Goal: Task Accomplishment & Management: Use online tool/utility

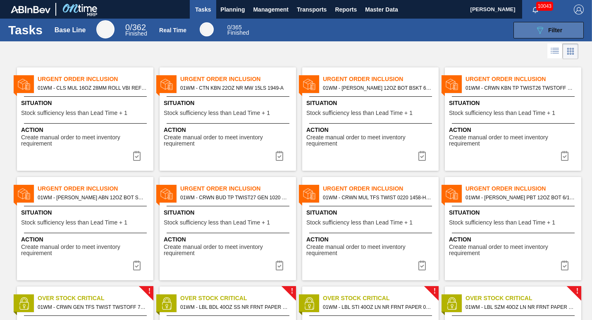
click at [527, 29] on button "089F7B8B-B2A5-4AFE-B5C0-19BA573D28AC Filter" at bounding box center [549, 30] width 70 height 17
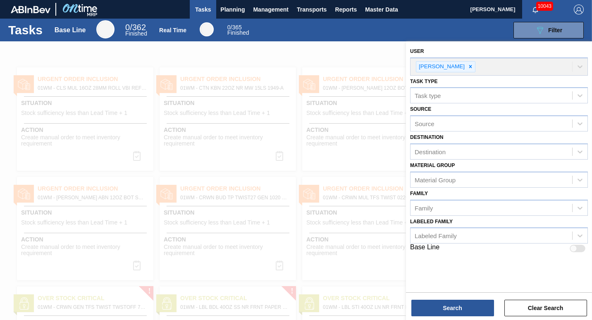
click at [467, 36] on div "089F7B8B-B2A5-4AFE-B5C0-19BA573D28AC Filter" at bounding box center [422, 30] width 332 height 17
click at [326, 69] on div at bounding box center [296, 201] width 592 height 320
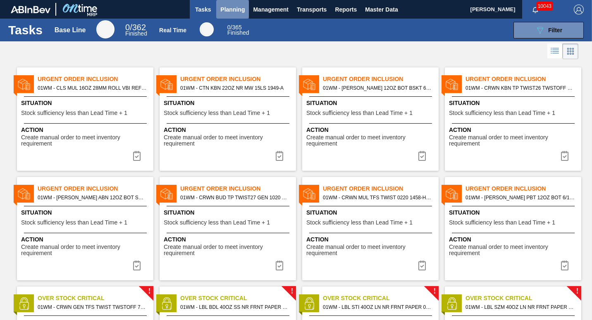
click at [232, 15] on button "Planning" at bounding box center [232, 9] width 33 height 19
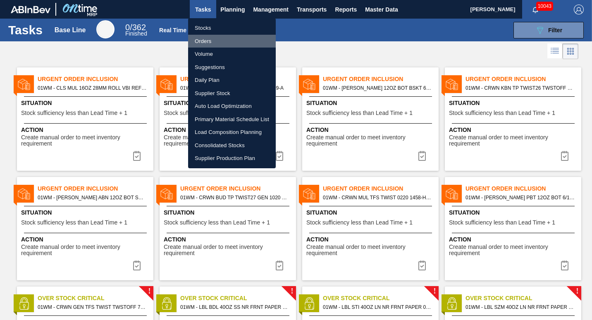
click at [208, 39] on li "Orders" at bounding box center [232, 41] width 88 height 13
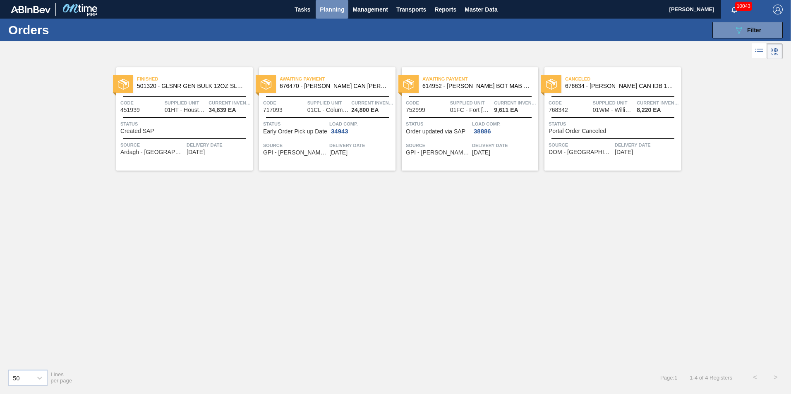
click at [331, 3] on button "Planning" at bounding box center [331, 9] width 33 height 19
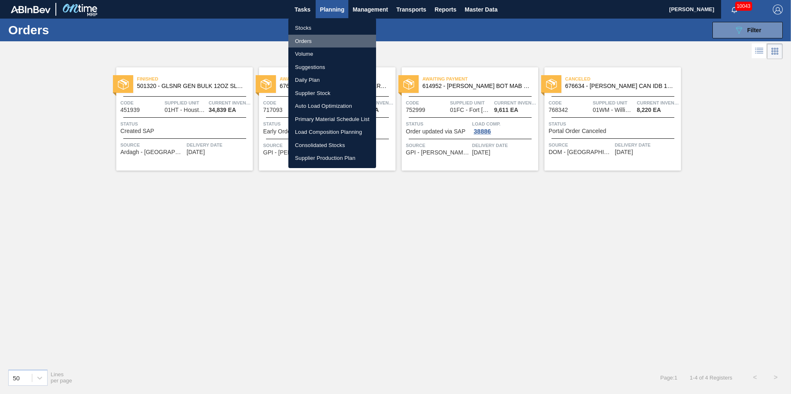
click at [310, 40] on li "Orders" at bounding box center [332, 41] width 88 height 13
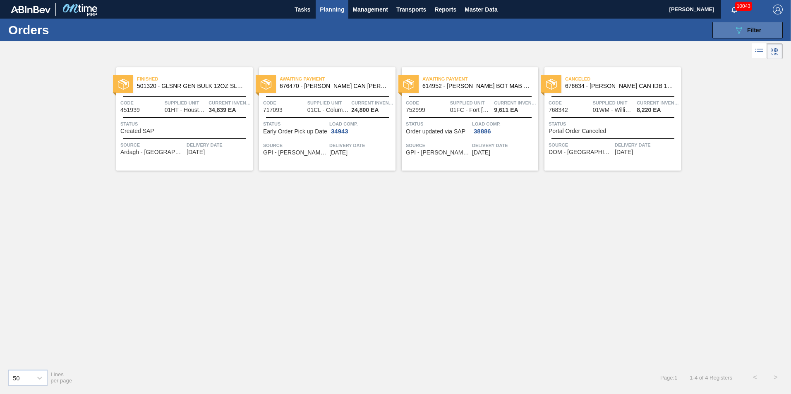
click at [592, 29] on icon "089F7B8B-B2A5-4AFE-B5C0-19BA573D28AC" at bounding box center [738, 30] width 10 height 10
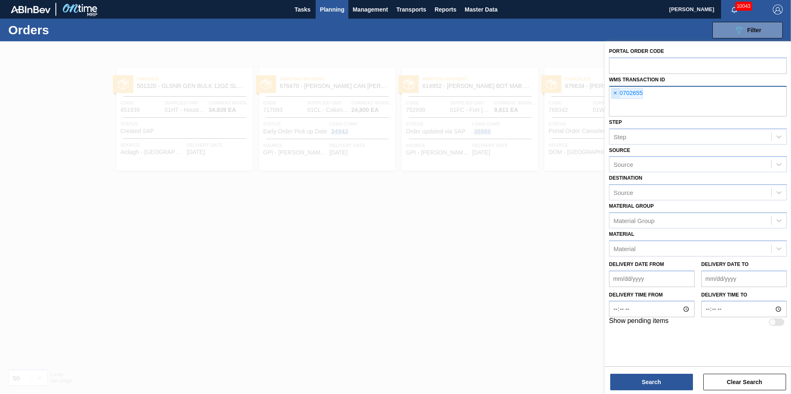
click at [592, 91] on span "×" at bounding box center [615, 93] width 8 height 10
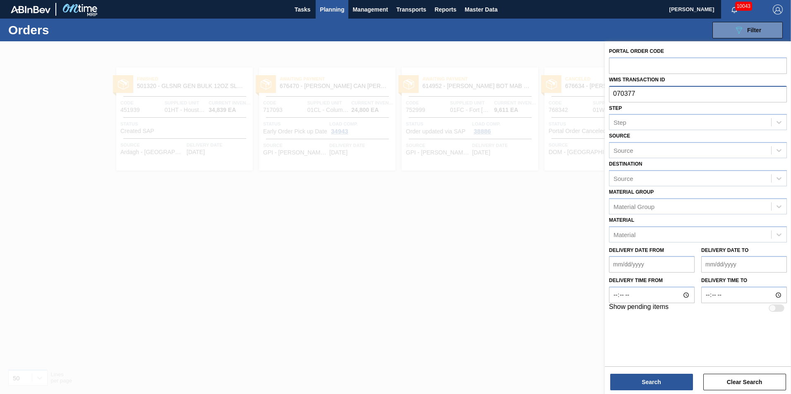
type input "0703772"
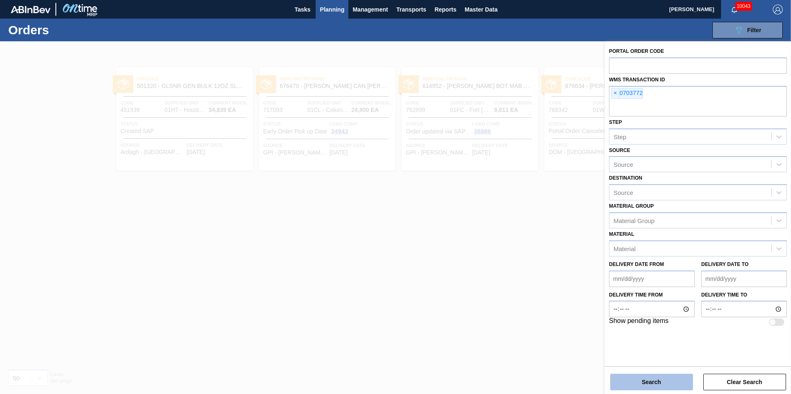
click at [592, 320] on button "Search" at bounding box center [651, 382] width 83 height 17
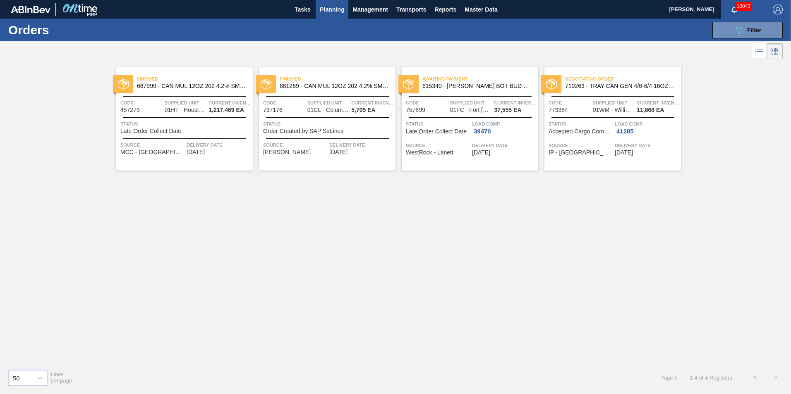
click at [586, 123] on span "Status" at bounding box center [580, 124] width 64 height 8
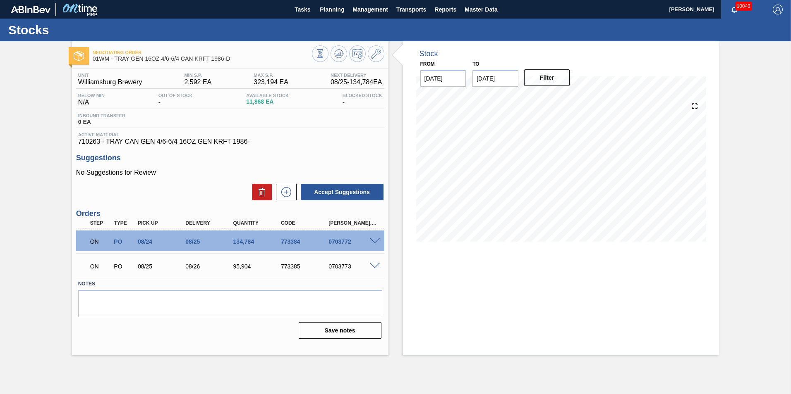
click at [375, 240] on span at bounding box center [375, 242] width 10 height 6
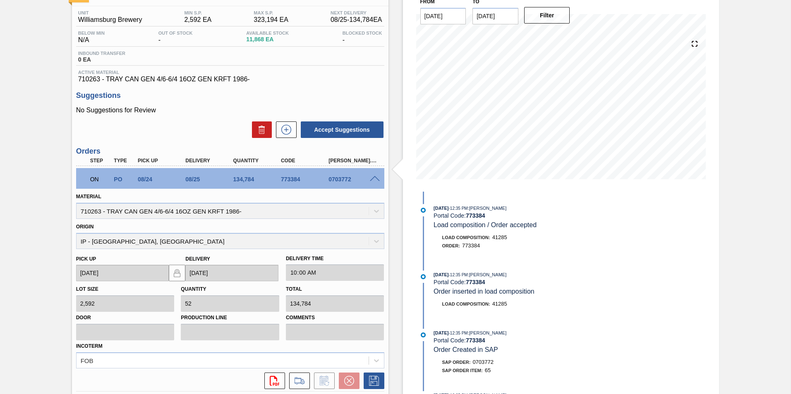
scroll to position [124, 0]
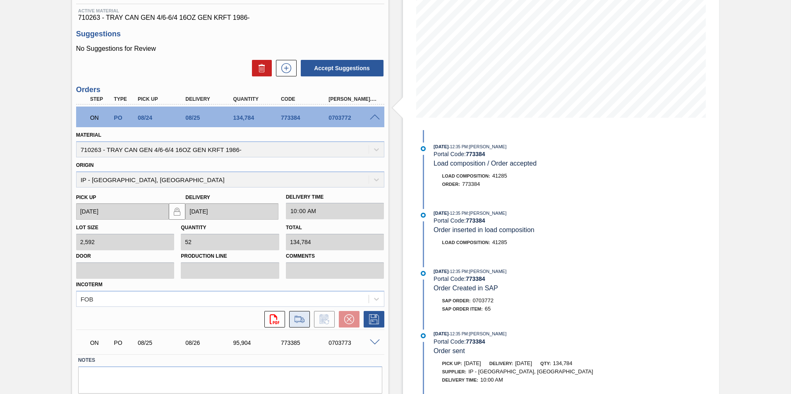
click at [294, 318] on icon at bounding box center [299, 320] width 13 height 10
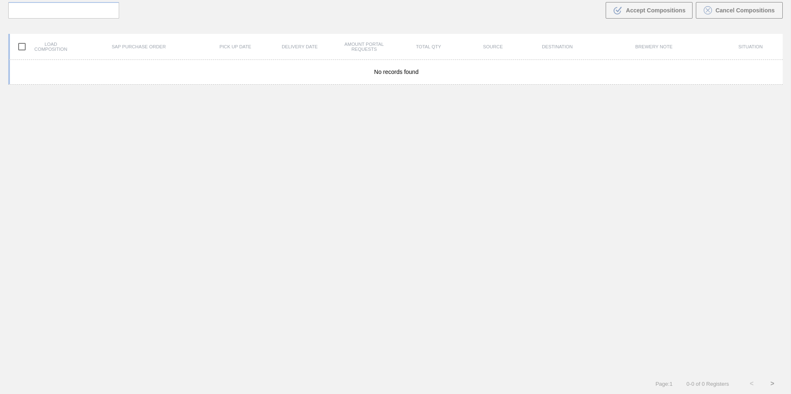
scroll to position [60, 0]
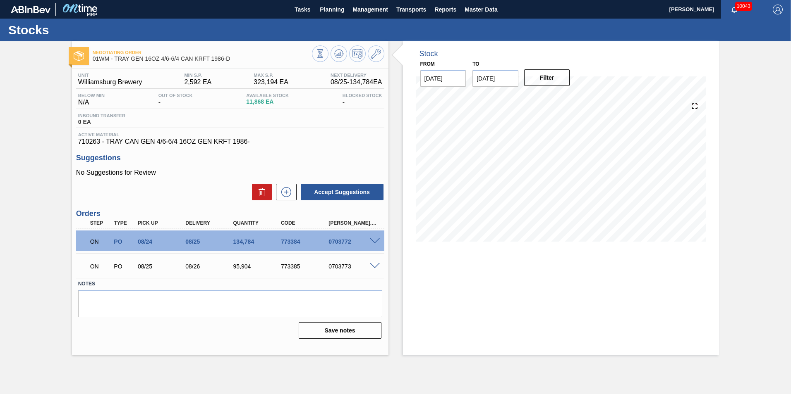
click at [370, 242] on span at bounding box center [375, 242] width 10 height 6
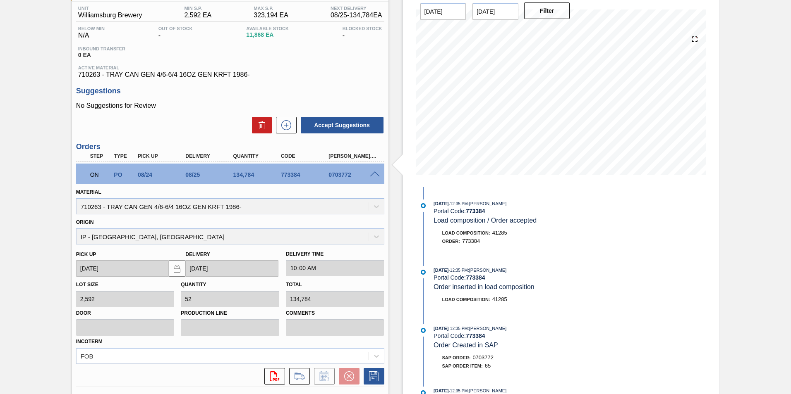
scroll to position [83, 0]
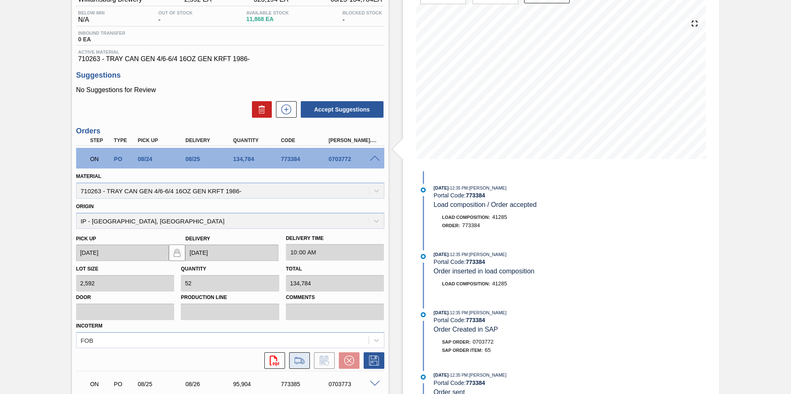
click at [299, 361] on icon at bounding box center [299, 361] width 13 height 10
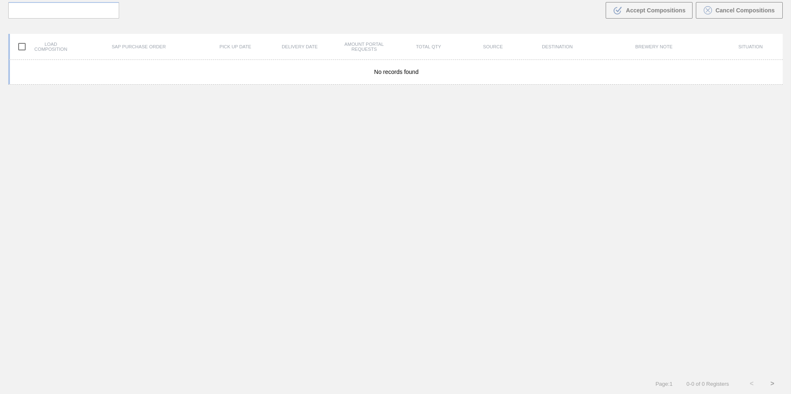
scroll to position [60, 0]
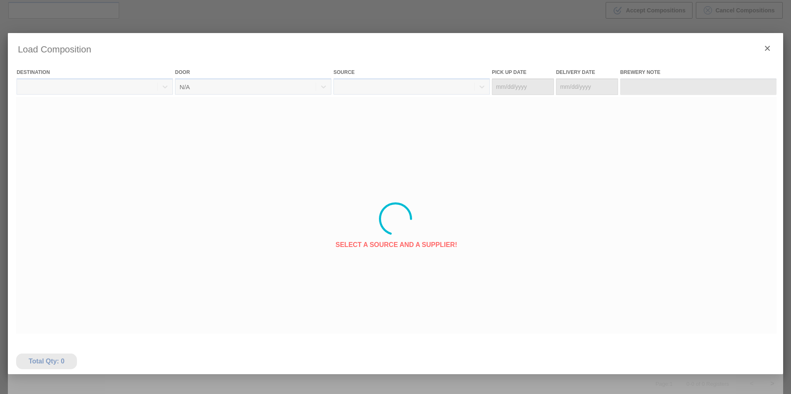
type Date "[DATE]"
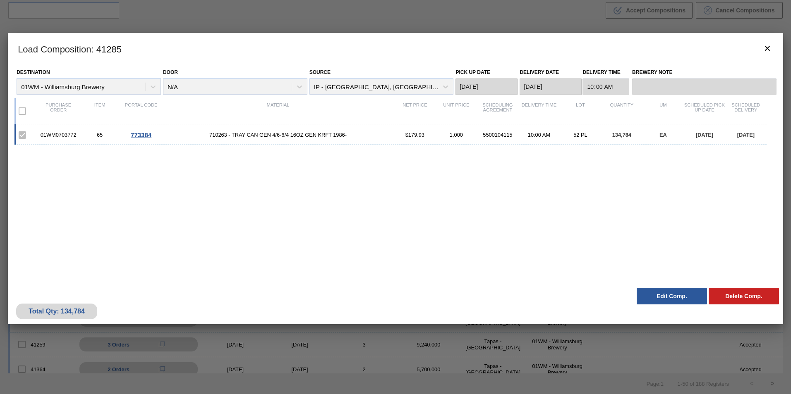
click at [665, 296] on button "Edit Comp." at bounding box center [671, 296] width 70 height 17
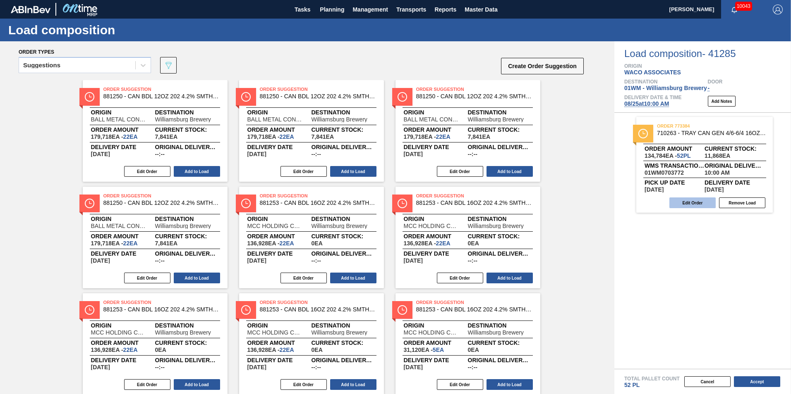
click at [695, 200] on button "Edit Order" at bounding box center [692, 203] width 46 height 11
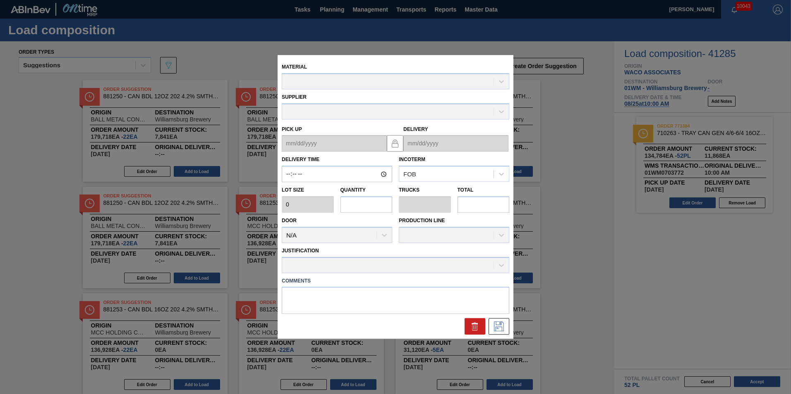
type input "10:00:00"
type input "2,592"
type input "52"
type input "1"
type input "134,784"
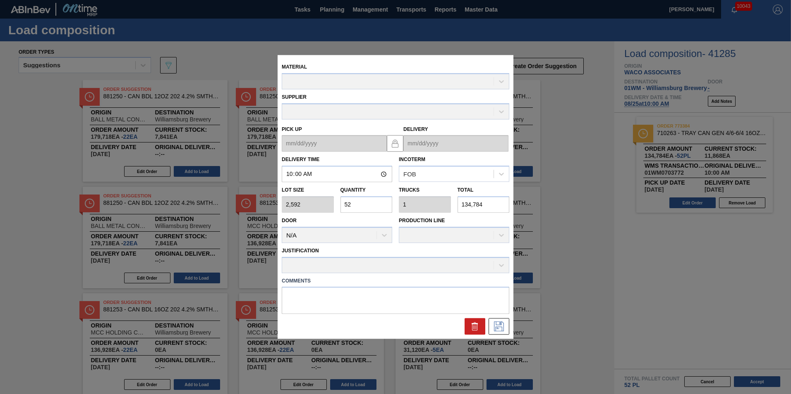
type up "[DATE]"
type input "[DATE]"
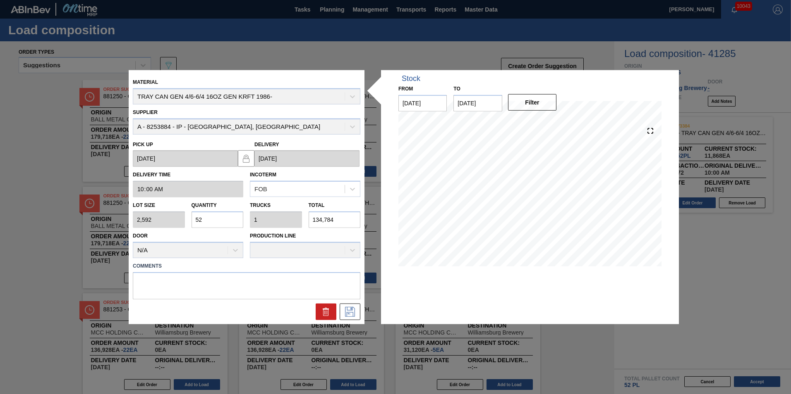
click at [339, 217] on input "134,784" at bounding box center [334, 220] width 52 height 17
click at [282, 223] on div "Lot size 2,592 Quantity 52 Trucks 1 Total 134,784" at bounding box center [246, 213] width 234 height 31
type input "0"
type input "1"
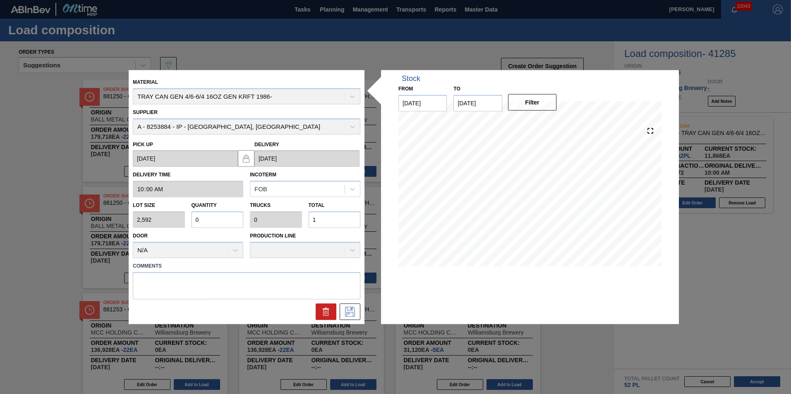
type input "0.004"
type input "11"
type input "0.044"
type input "0.001"
type input "114"
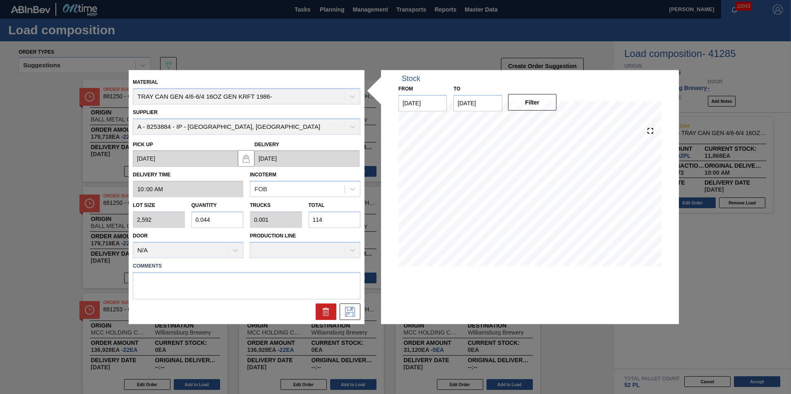
type input "0.44"
type input "0.008"
type input "1,140"
type input "4.4"
type input "0.085"
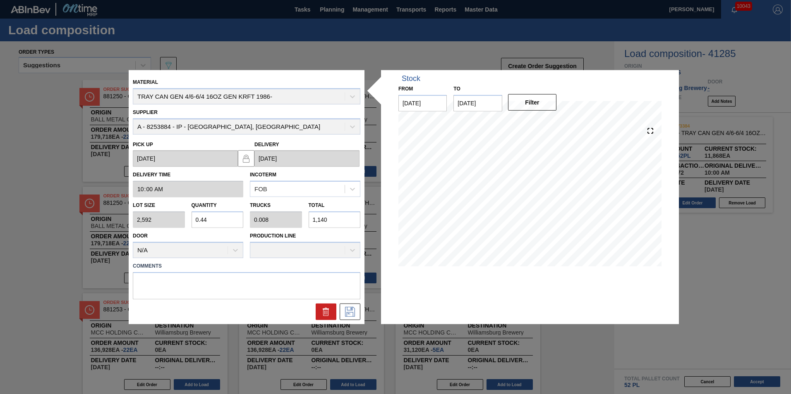
type input "11,404"
type input "44"
type input "0.846"
type input "114,048"
click at [347, 311] on icon at bounding box center [349, 312] width 13 height 10
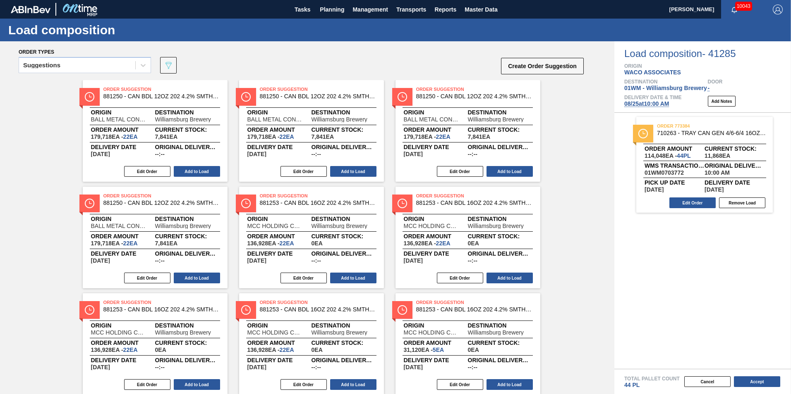
click at [725, 96] on div "Delivery Date & Time [DATE] 10:00 AM Add Notes" at bounding box center [707, 101] width 167 height 12
click at [723, 98] on button "Add Notes" at bounding box center [721, 101] width 28 height 11
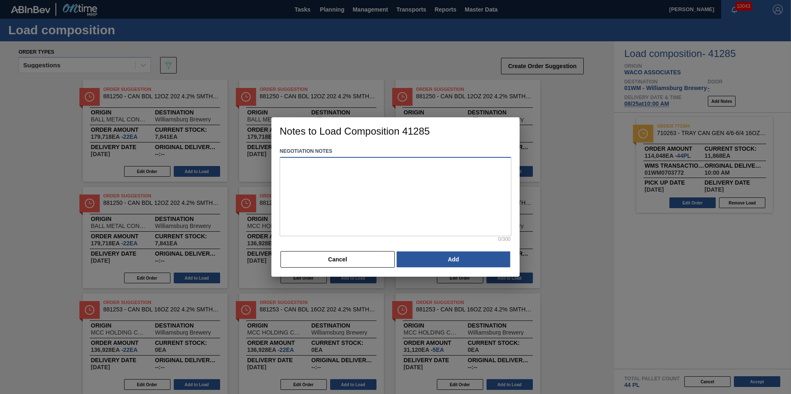
click at [346, 173] on textarea at bounding box center [396, 196] width 232 height 79
click at [358, 167] on textarea "Updated to new TL QTY 114048" at bounding box center [396, 196] width 232 height 79
type textarea "Updated to new TL QTY 114,048"
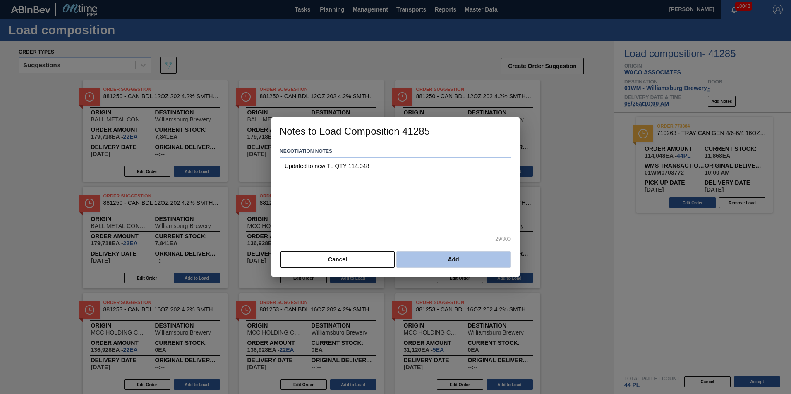
click at [420, 258] on button "Add" at bounding box center [453, 259] width 114 height 17
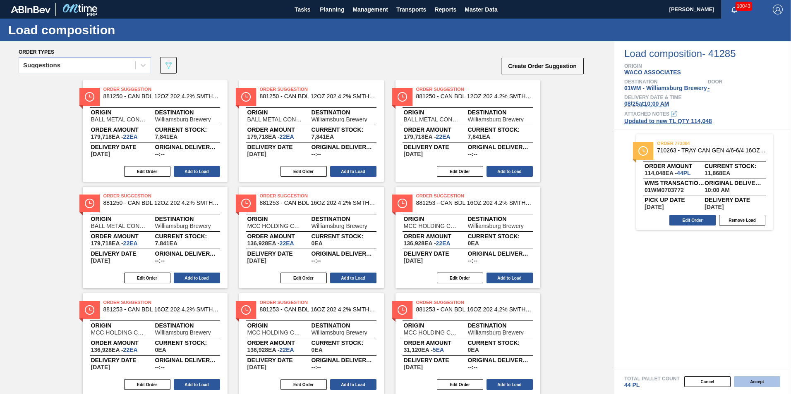
click at [755, 378] on button "Accept" at bounding box center [756, 382] width 46 height 11
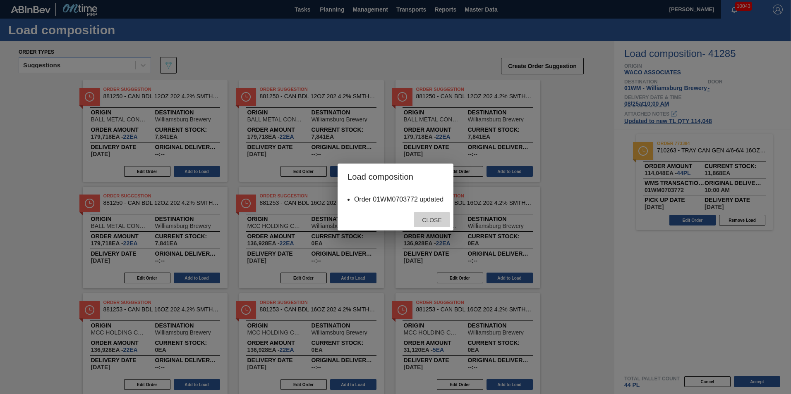
click at [434, 222] on span "Close" at bounding box center [431, 220] width 33 height 7
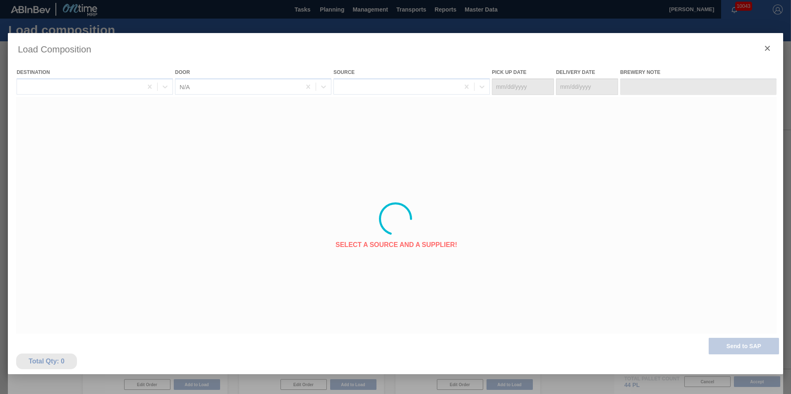
type Date "[DATE]"
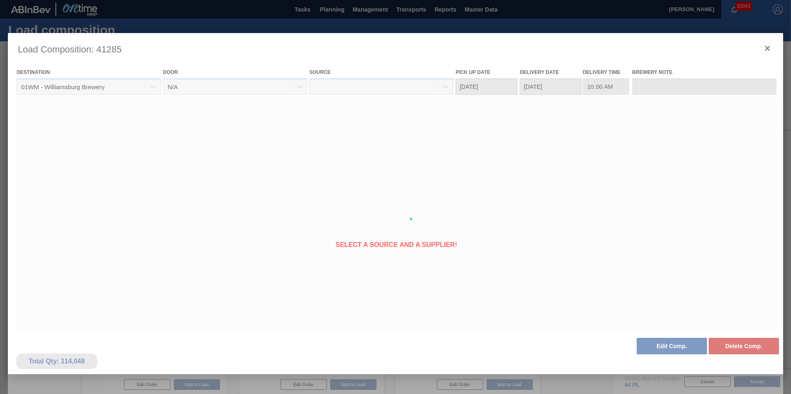
type input "Updated to new TL QTY 114,048"
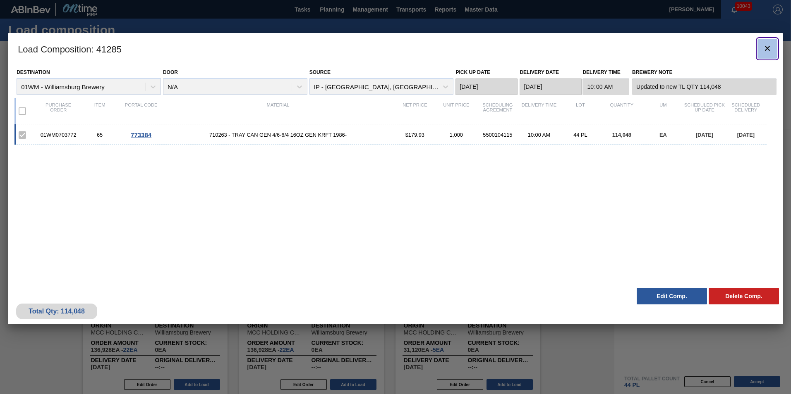
click at [772, 48] on button "botão de ícone" at bounding box center [767, 49] width 20 height 20
